Goal: Task Accomplishment & Management: Manage account settings

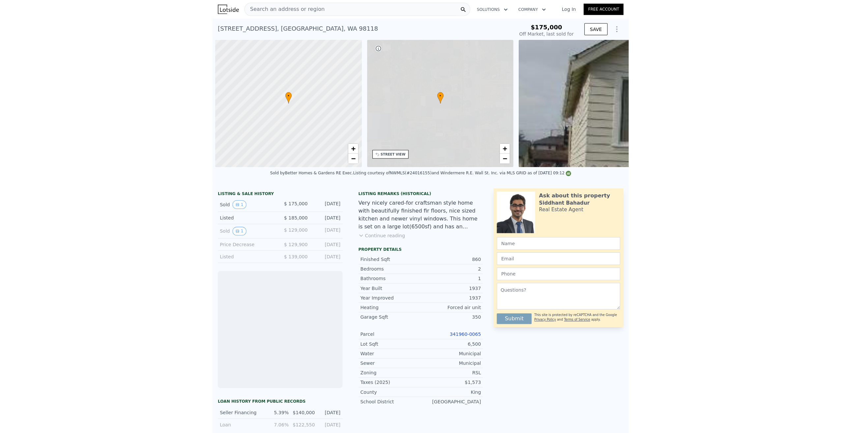
scroll to position [0, 3]
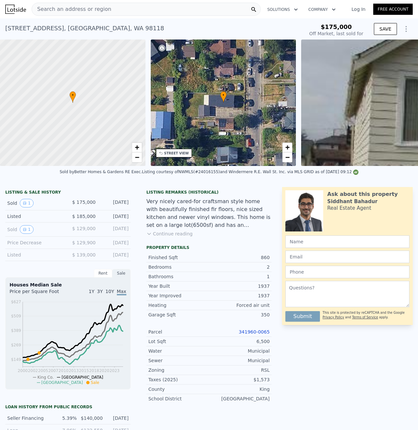
click at [354, 10] on link "Log In" at bounding box center [359, 9] width 30 height 7
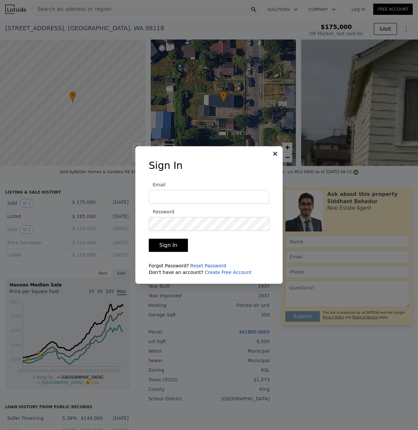
type input "[DOMAIN_NAME][EMAIL_ADDRESS][DOMAIN_NAME]"
click at [159, 245] on button "Sign In" at bounding box center [168, 245] width 39 height 13
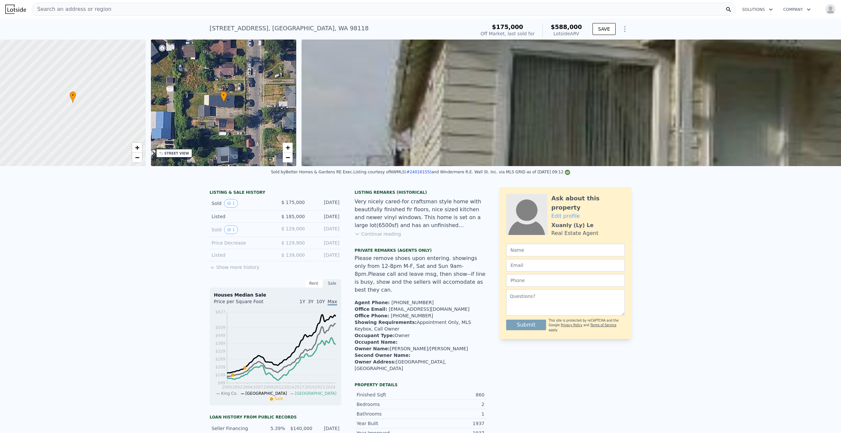
click at [413, 29] on icon "Show Options" at bounding box center [625, 29] width 8 height 8
click at [413, 44] on div "Edit Structure" at bounding box center [594, 46] width 74 height 13
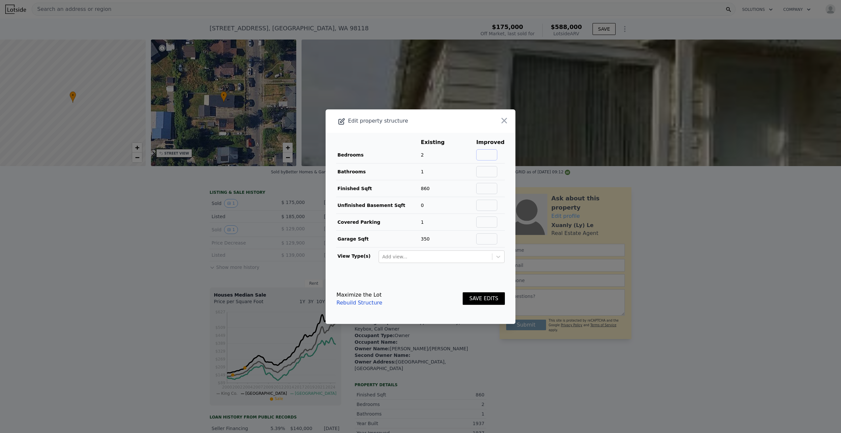
click at [413, 154] on input "text" at bounding box center [486, 154] width 21 height 11
type input "3"
click at [413, 172] on input "text" at bounding box center [486, 171] width 21 height 11
type input "1.75"
click at [413, 296] on button "SAVE EDITS" at bounding box center [484, 298] width 42 height 13
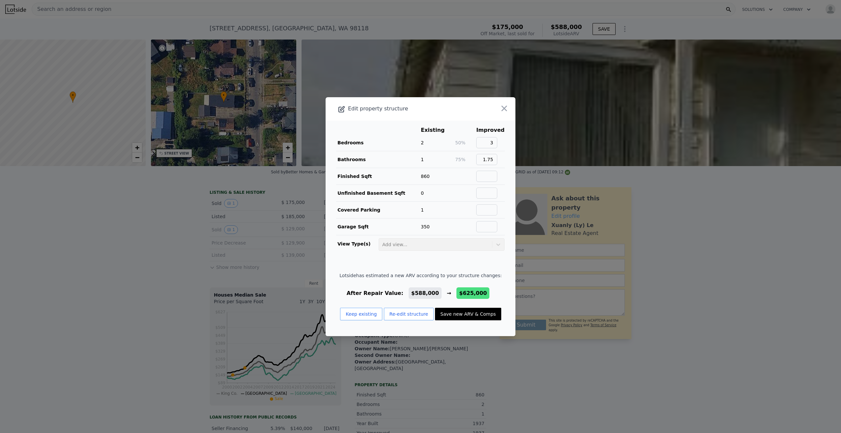
drag, startPoint x: 503, startPoint y: 109, endPoint x: 502, endPoint y: 115, distance: 6.0
click at [413, 109] on icon "button" at bounding box center [503, 108] width 9 height 9
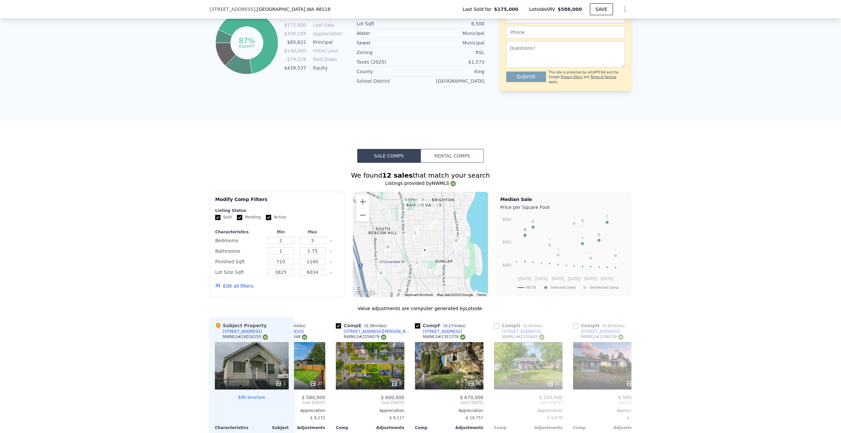
scroll to position [393, 0]
